Goal: Transaction & Acquisition: Purchase product/service

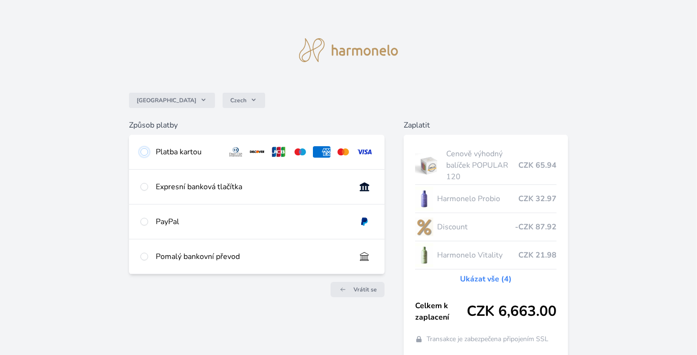
click at [146, 154] on input "radio" at bounding box center [144, 152] width 8 height 8
radio input "true"
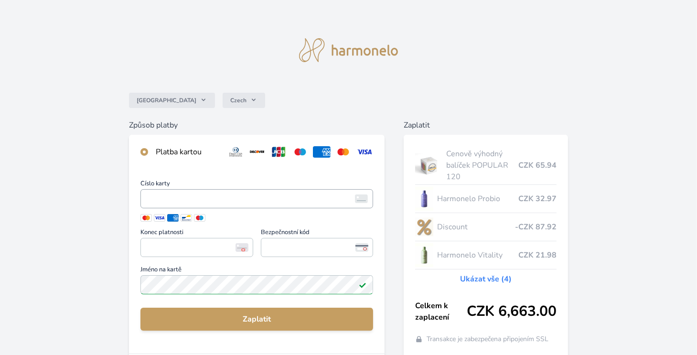
click at [172, 191] on span "<p>Your browser does not support iframes.</p>" at bounding box center [256, 198] width 233 height 19
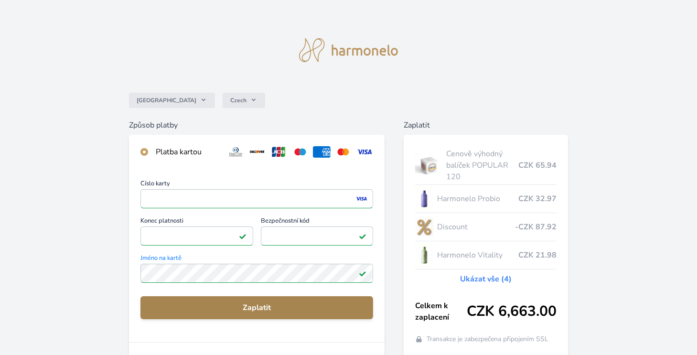
click at [331, 309] on span "Zaplatit" at bounding box center [257, 307] width 218 height 11
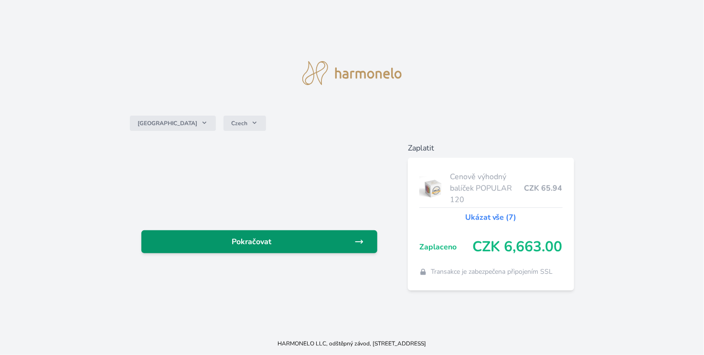
click at [300, 242] on span "Pokračovat" at bounding box center [251, 241] width 205 height 11
